Goal: Information Seeking & Learning: Find specific fact

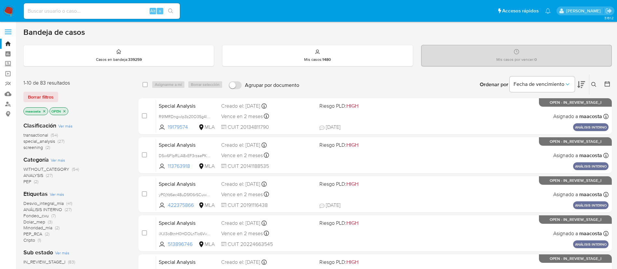
click at [114, 13] on input at bounding box center [102, 11] width 156 height 8
paste input "KPd7s2HkektzhDbLoKvG6fHW"
type input "KPd7s2HkektzhDbLoKvG6fHW"
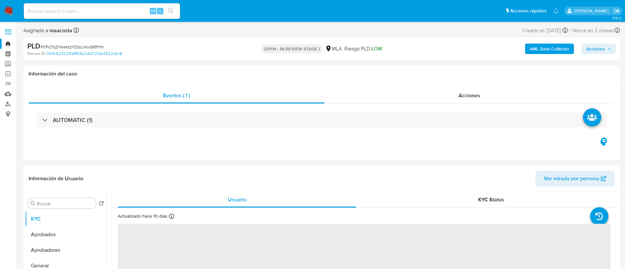
select select "10"
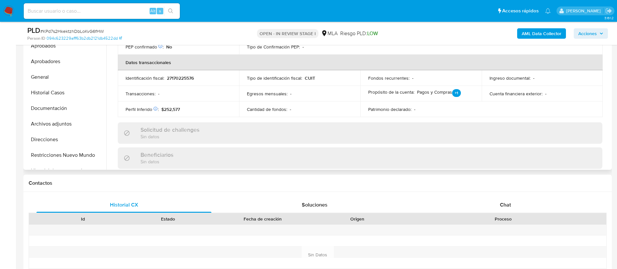
scroll to position [168, 0]
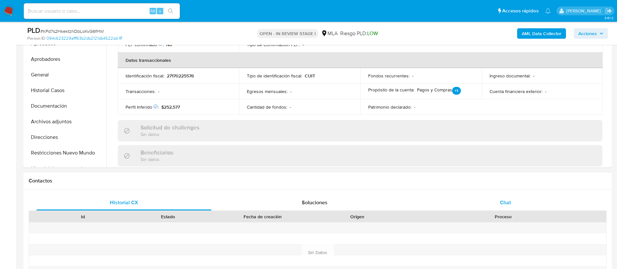
click at [504, 204] on span "Chat" at bounding box center [505, 202] width 11 height 7
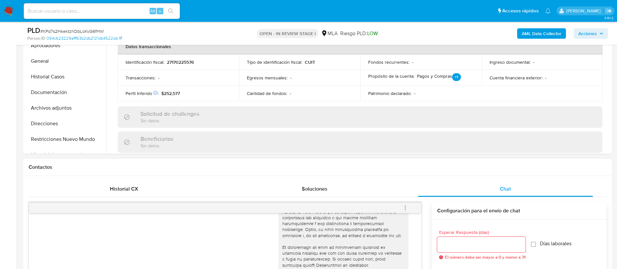
scroll to position [64, 0]
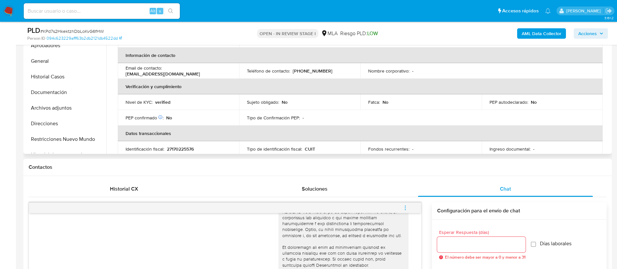
click at [182, 150] on p "27170225576" at bounding box center [180, 149] width 27 height 6
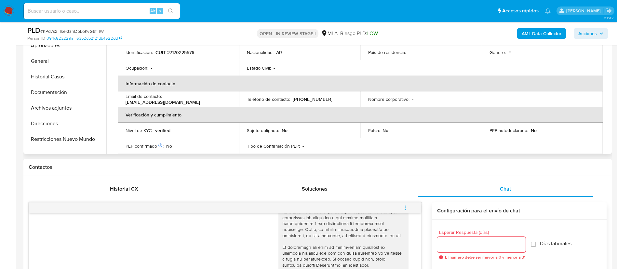
scroll to position [0, 0]
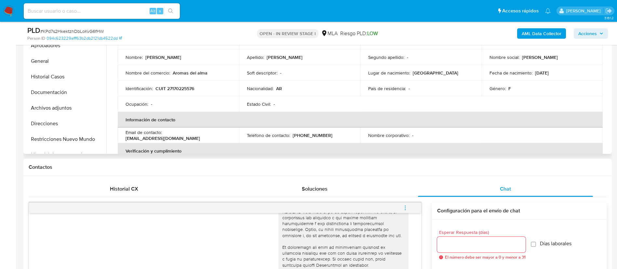
click at [182, 86] on p "CUIT 27170225576" at bounding box center [175, 89] width 39 height 6
copy p "27170225576"
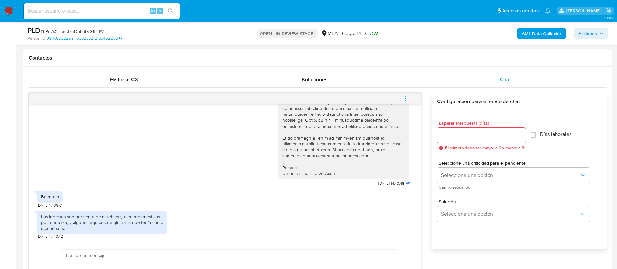
scroll to position [301, 0]
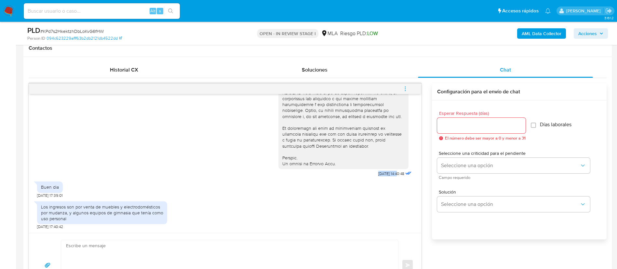
drag, startPoint x: 361, startPoint y: 173, endPoint x: 383, endPoint y: 175, distance: 21.9
click at [383, 175] on div "[DATE] 14:40:48" at bounding box center [345, 0] width 135 height 356
copy span "[DATE]"
drag, startPoint x: 41, startPoint y: 185, endPoint x: 74, endPoint y: 224, distance: 51.3
click at [74, 224] on div "[DATE] 14:40:48 Buen dia [DATE] 17:39:01 Los ingresos son por venta de muebles …" at bounding box center [225, 163] width 392 height 139
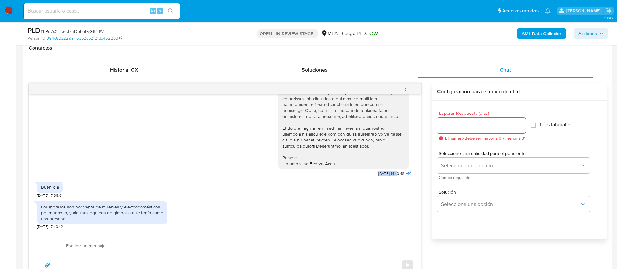
copy div "Buen dia [DATE] 17:39:01 Los ingresos son por venta de muebles y electrodomésti…"
